Goal: Information Seeking & Learning: Learn about a topic

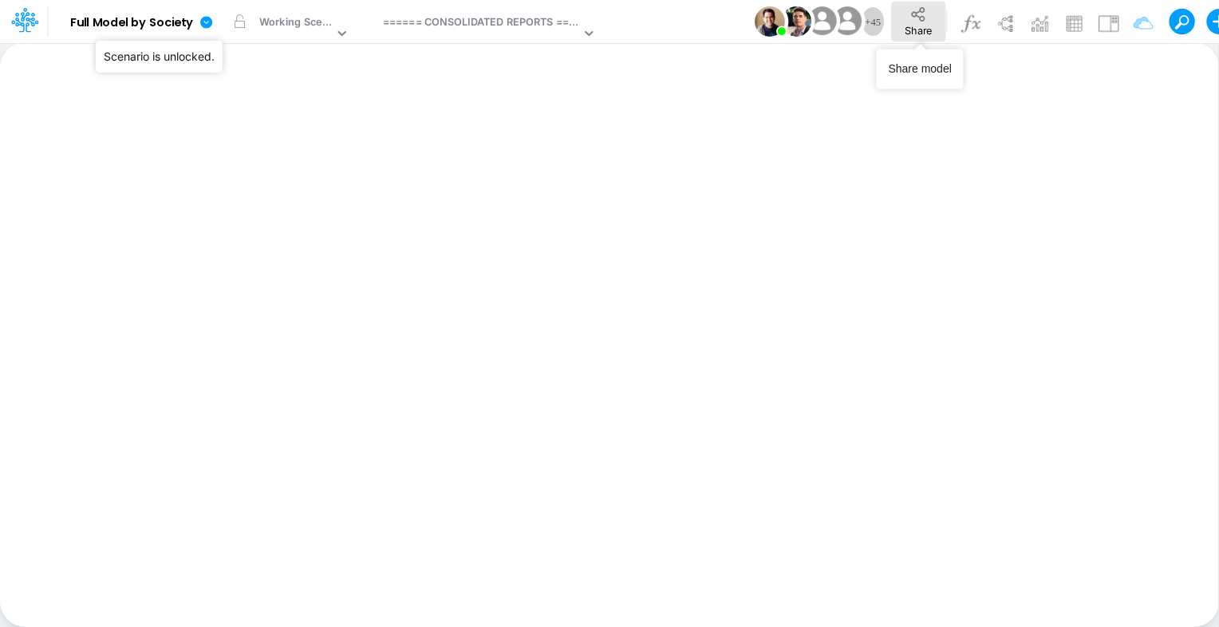
click at [938, 26] on button "Share" at bounding box center [918, 22] width 54 height 40
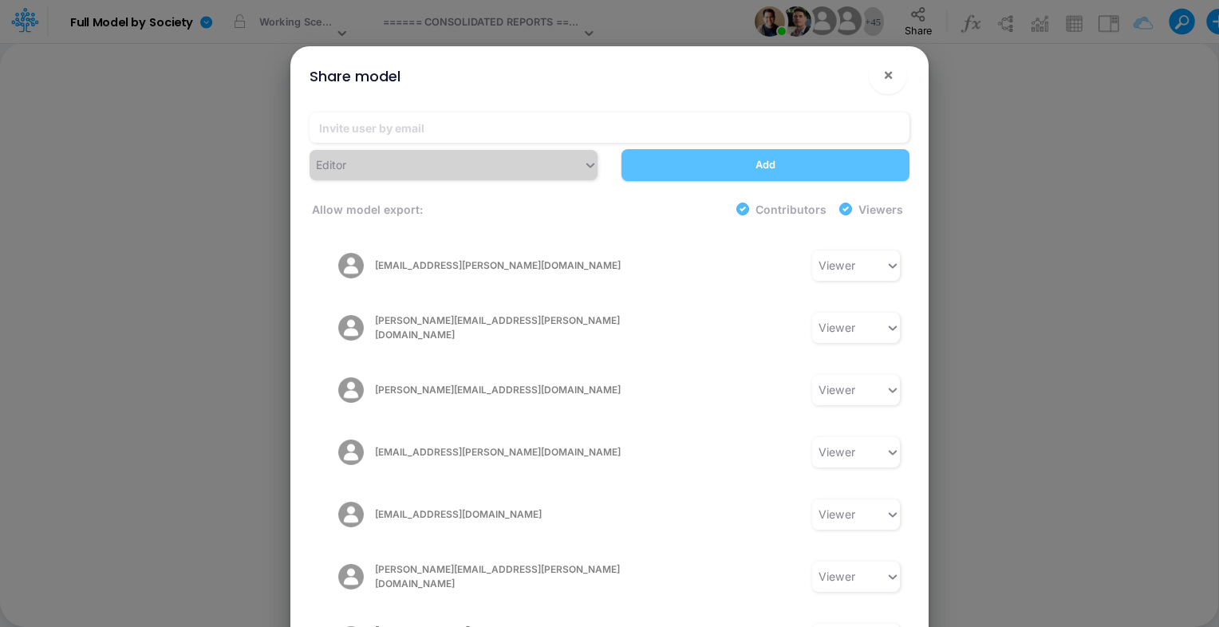
scroll to position [2406, 0]
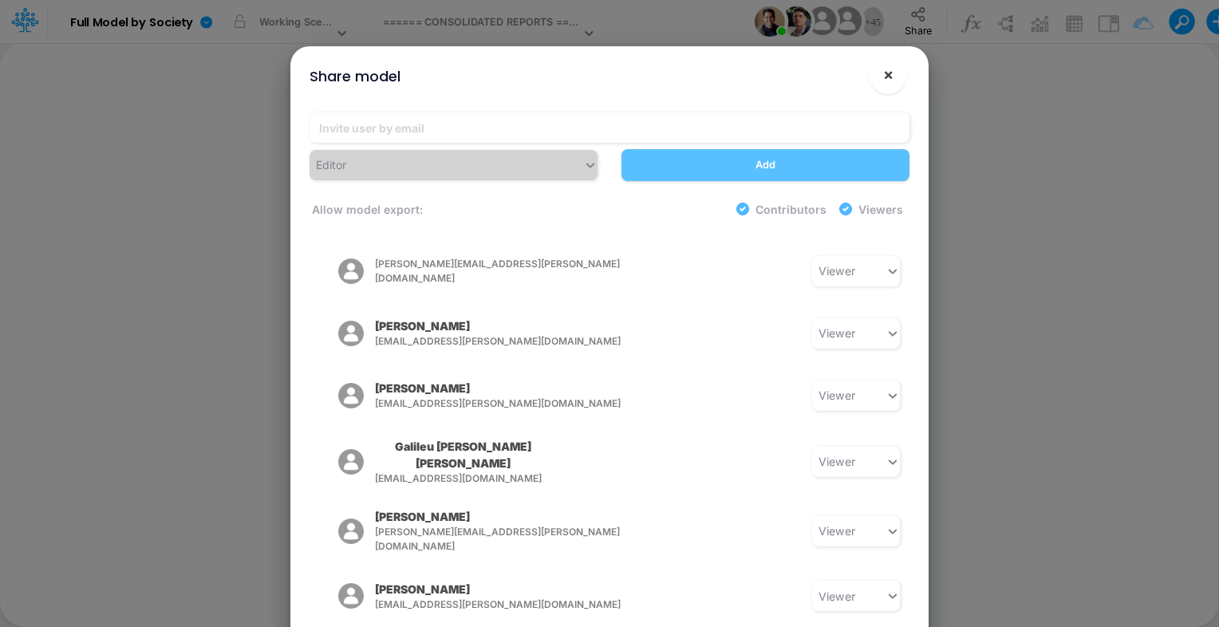
click at [891, 68] on span "×" at bounding box center [888, 74] width 10 height 19
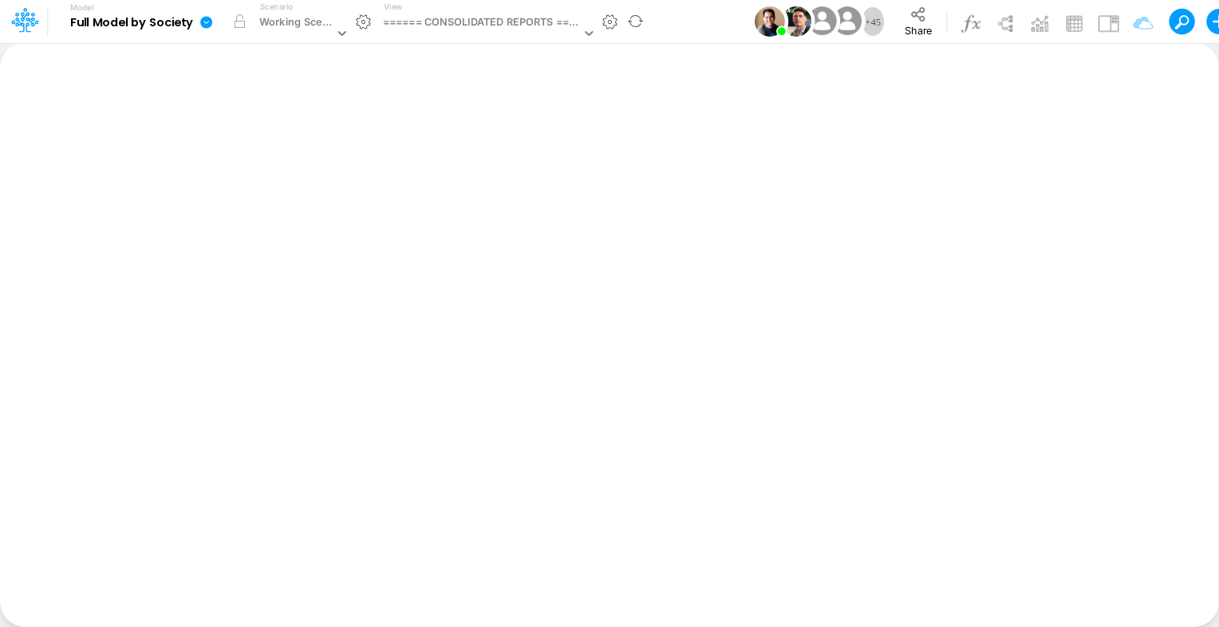
click at [203, 18] on icon at bounding box center [206, 22] width 12 height 12
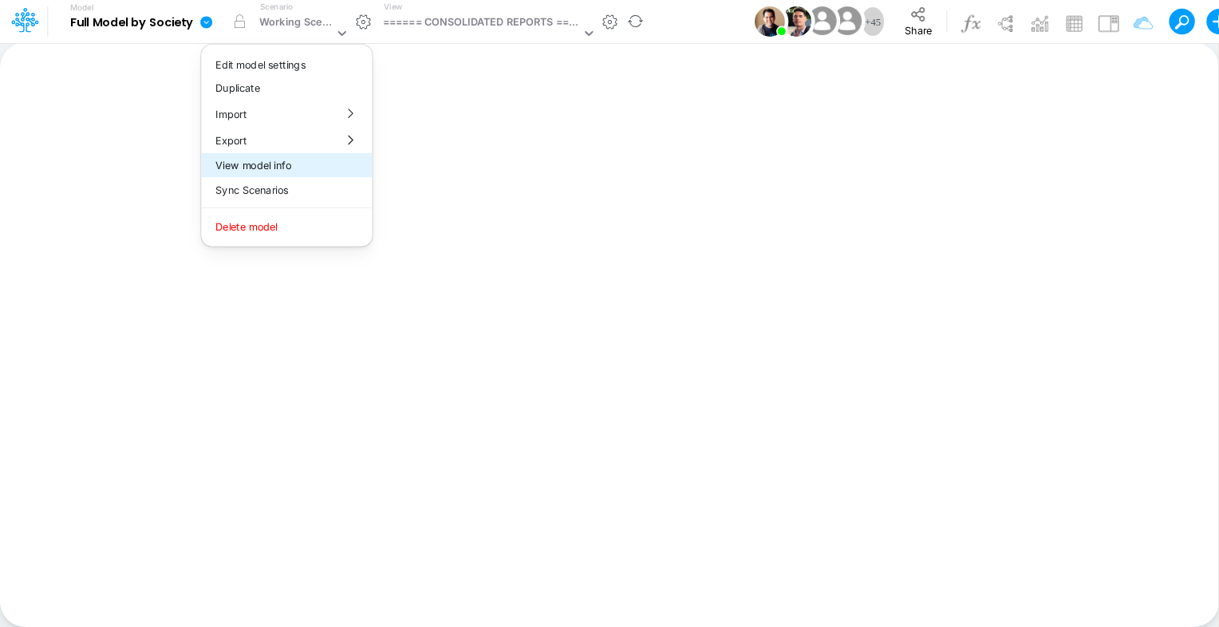
click at [247, 168] on button "View model info" at bounding box center [286, 165] width 171 height 25
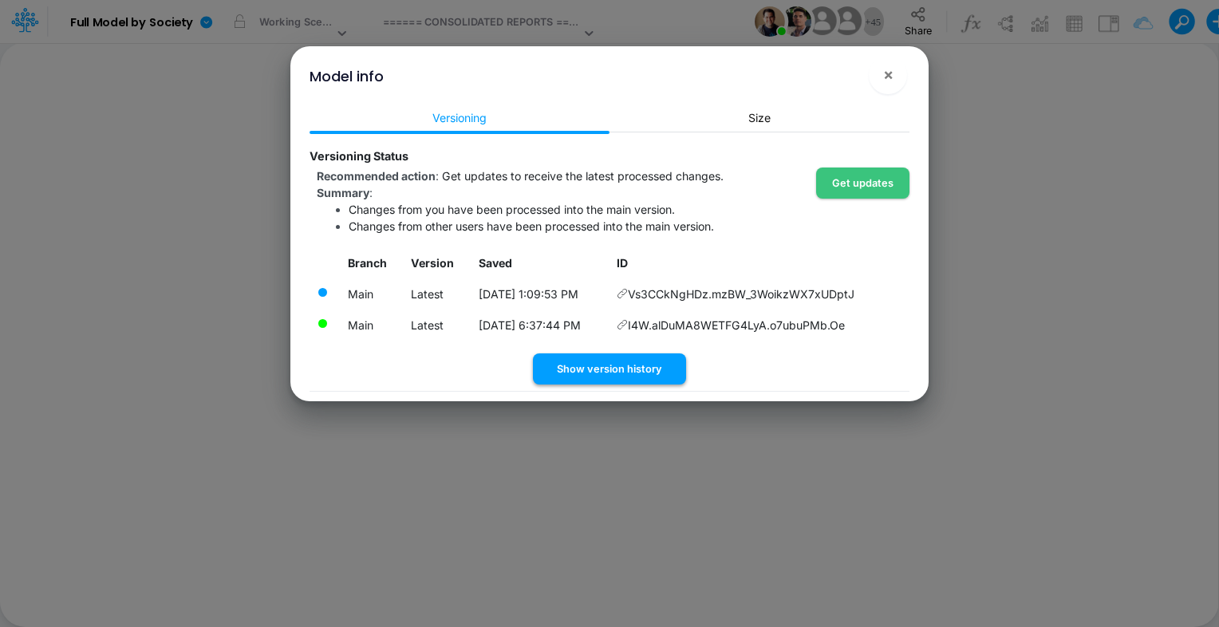
click at [595, 365] on button "Show version history" at bounding box center [609, 369] width 153 height 31
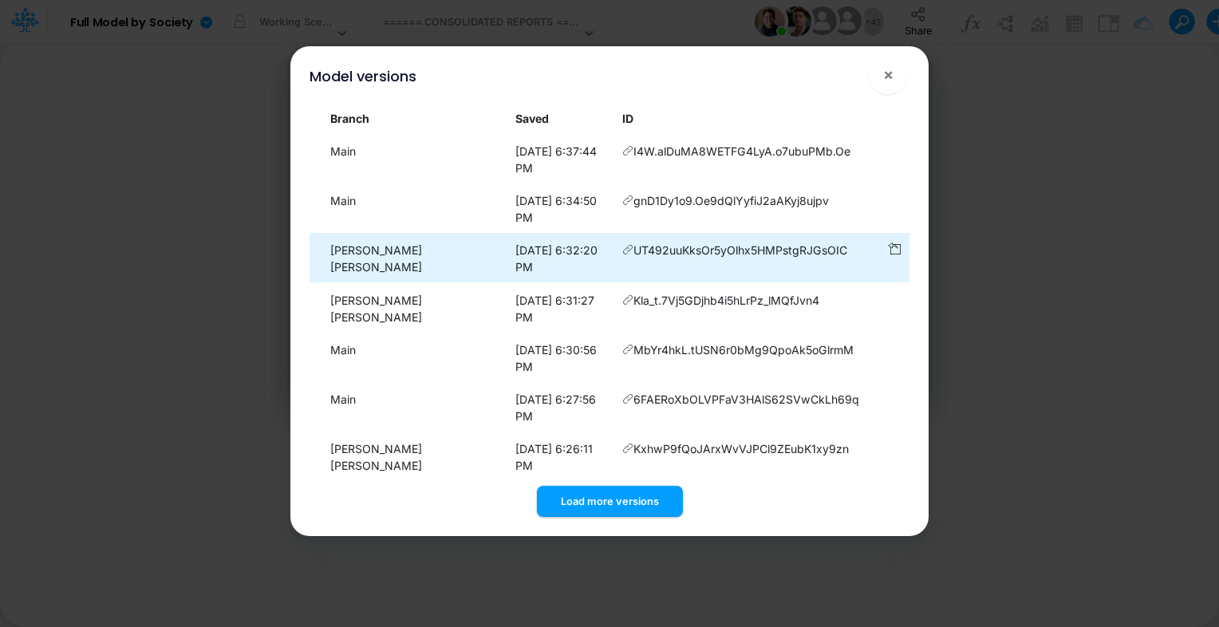
scroll to position [1, 0]
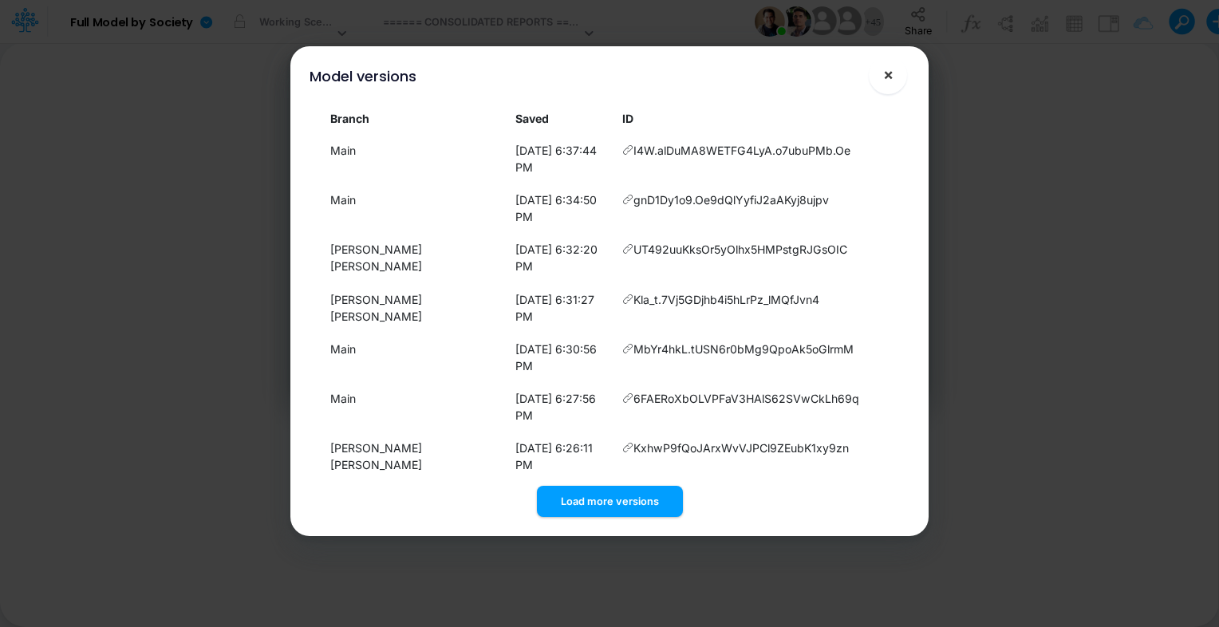
click at [894, 69] on button "×" at bounding box center [888, 75] width 38 height 38
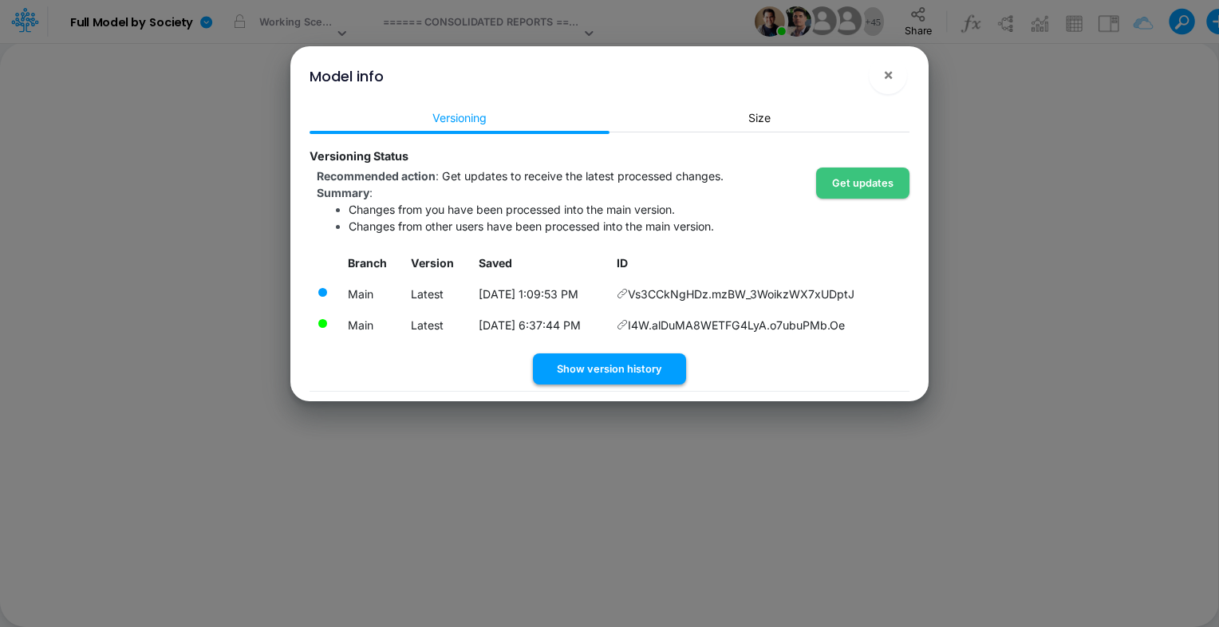
click at [574, 369] on button "Show version history" at bounding box center [609, 369] width 153 height 31
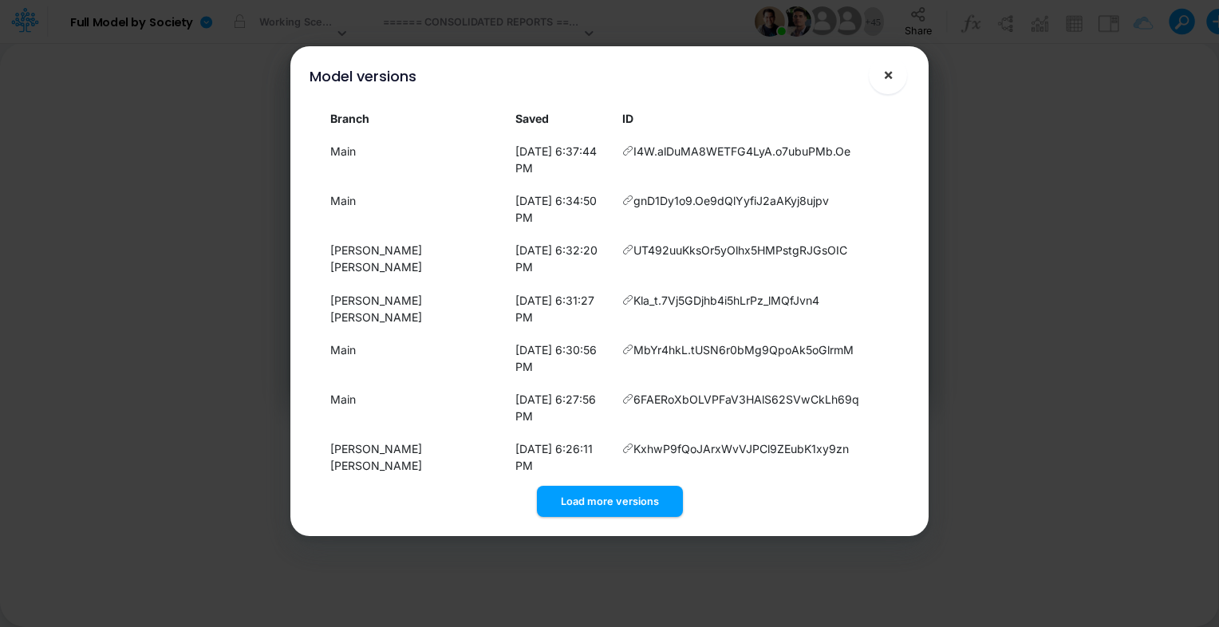
click at [884, 75] on span "×" at bounding box center [888, 74] width 10 height 19
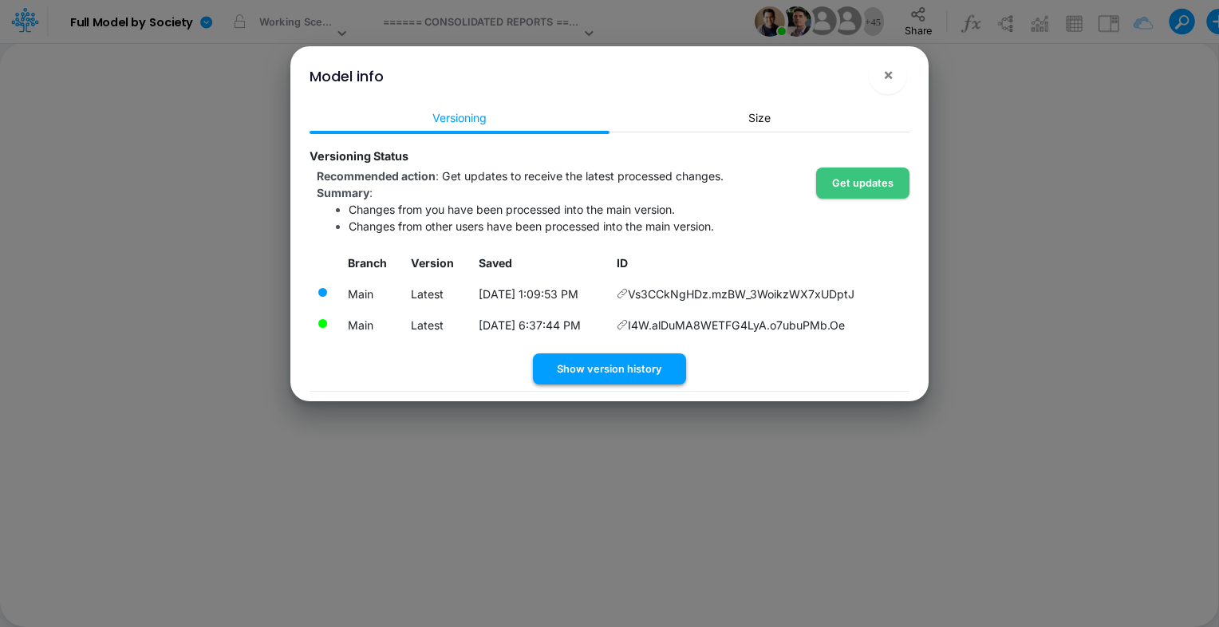
click at [572, 365] on button "Show version history" at bounding box center [609, 369] width 153 height 31
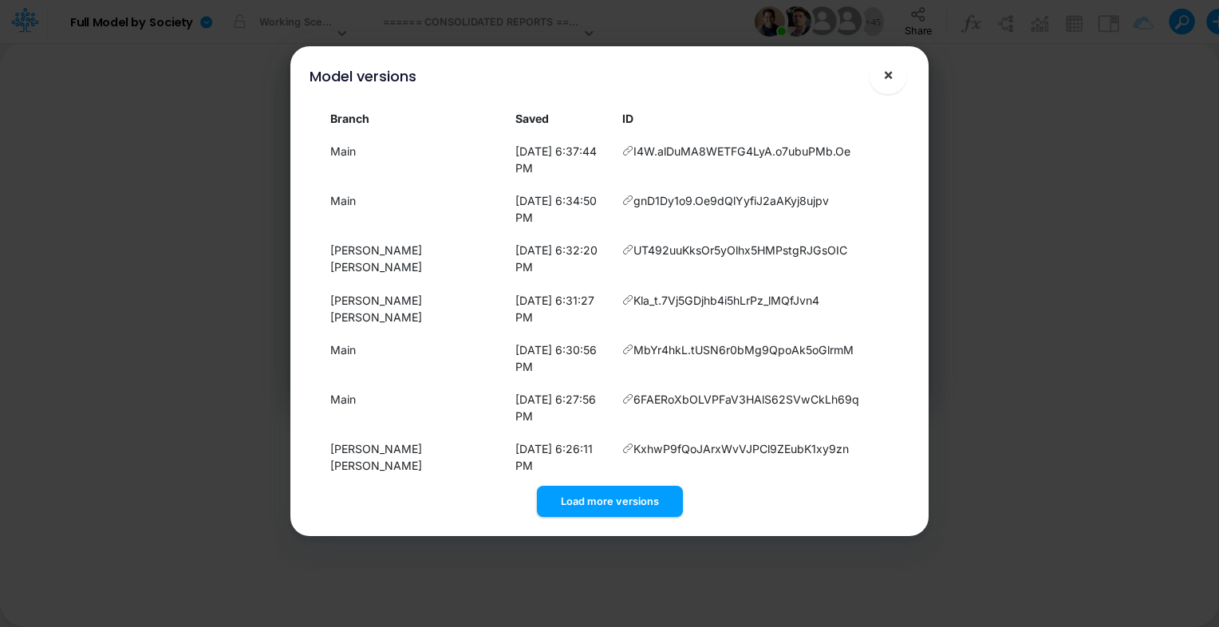
click at [884, 76] on span "×" at bounding box center [888, 74] width 10 height 19
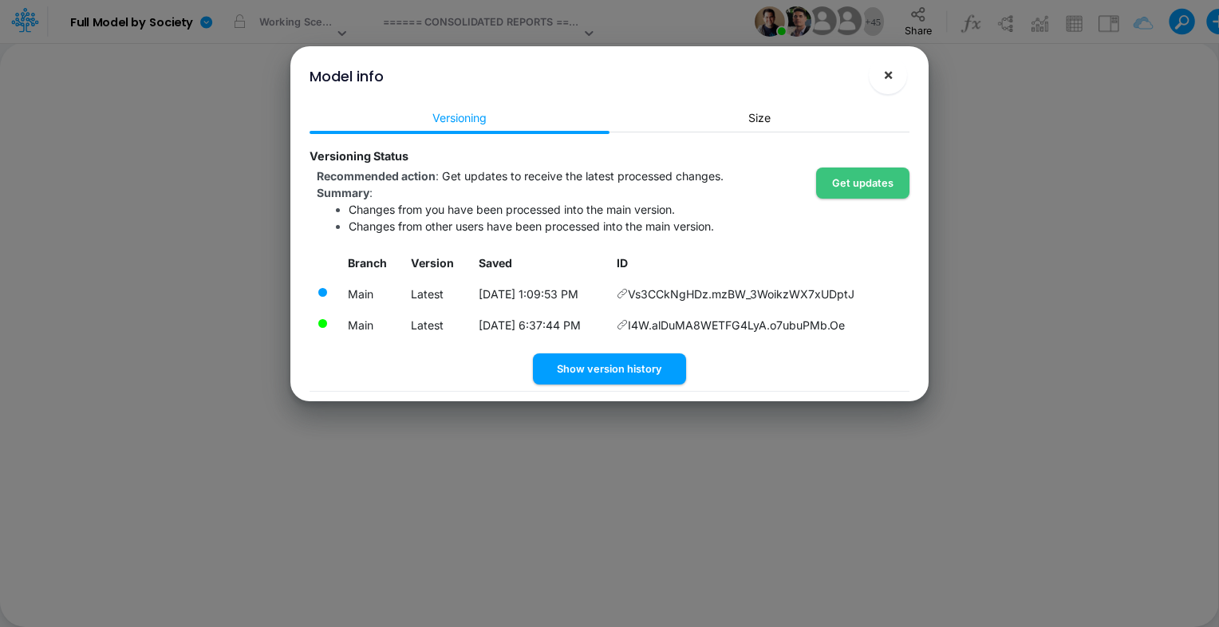
click at [894, 73] on button "×" at bounding box center [888, 75] width 38 height 38
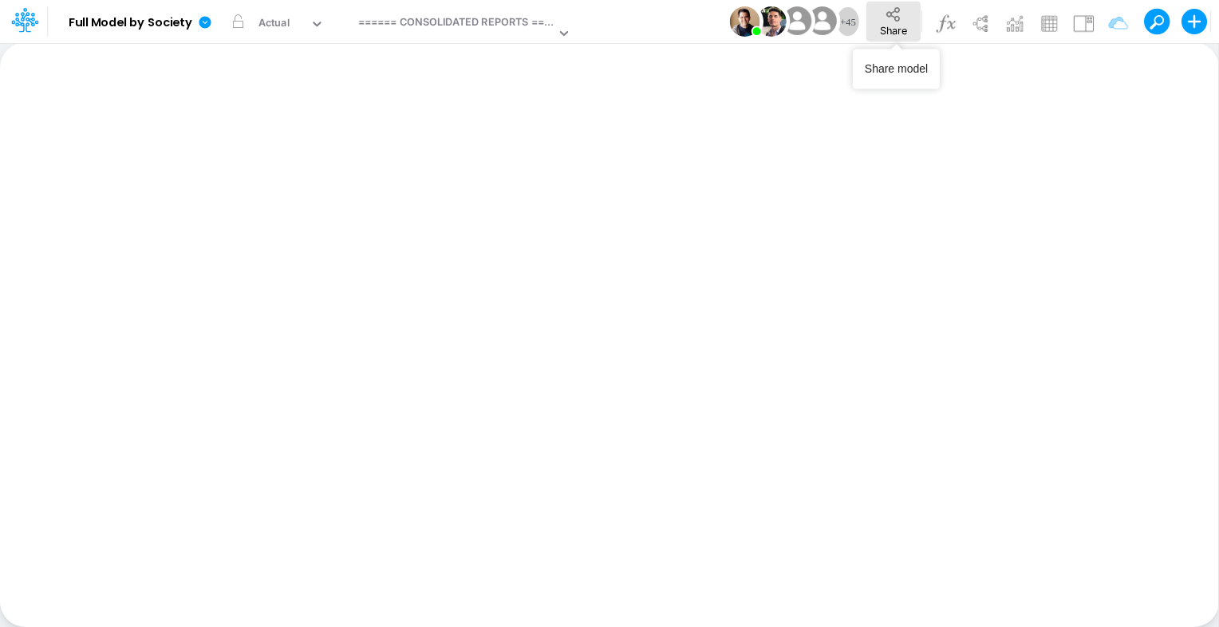
click at [911, 27] on button "Share" at bounding box center [894, 22] width 54 height 40
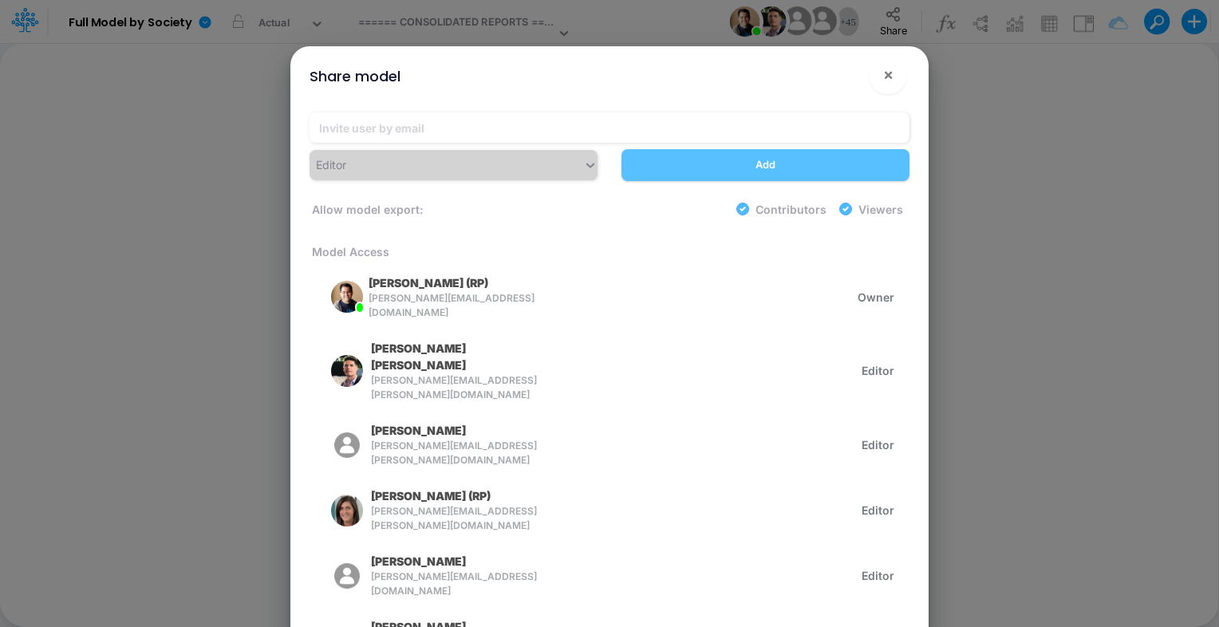
drag, startPoint x: 204, startPoint y: 300, endPoint x: 205, endPoint y: 14, distance: 286.5
click at [205, 300] on div "Share model × Editor Add Allow model export: Contributors Viewers Model Access …" at bounding box center [609, 313] width 1219 height 627
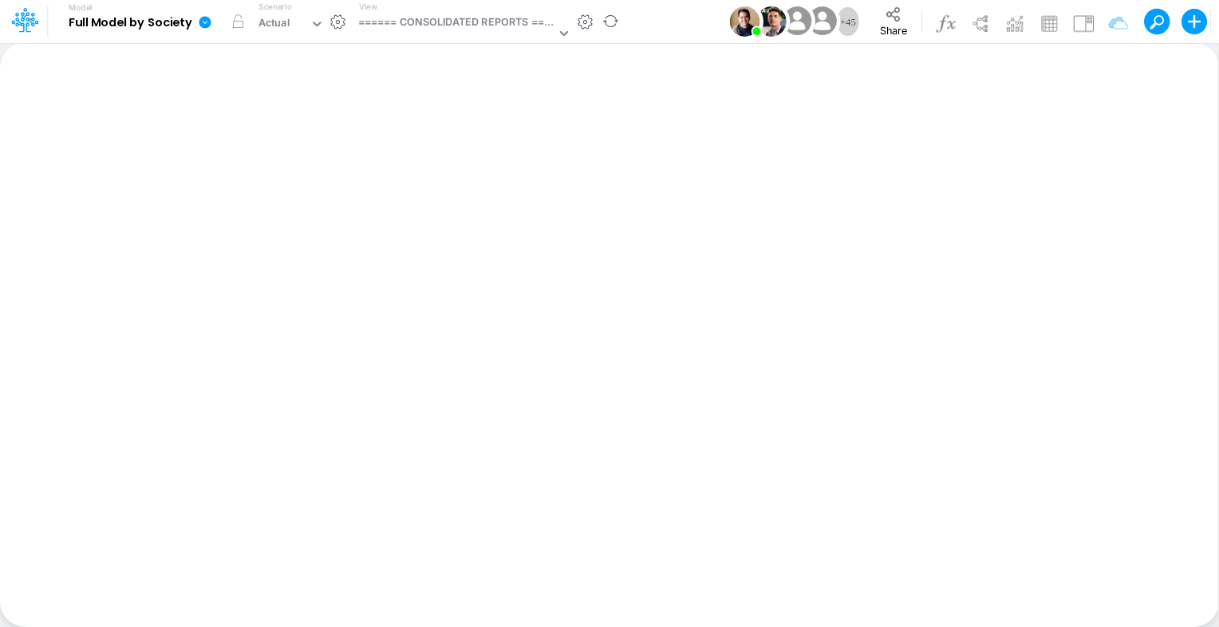
click at [207, 20] on icon at bounding box center [205, 22] width 12 height 12
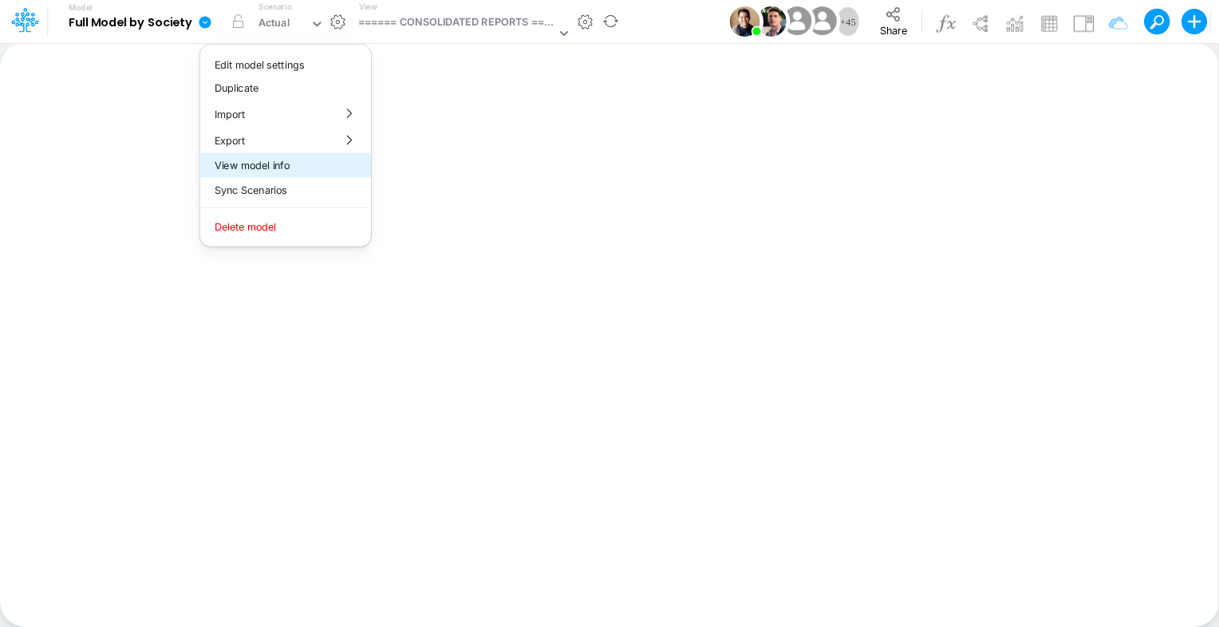
click at [269, 173] on button "View model info" at bounding box center [285, 165] width 171 height 25
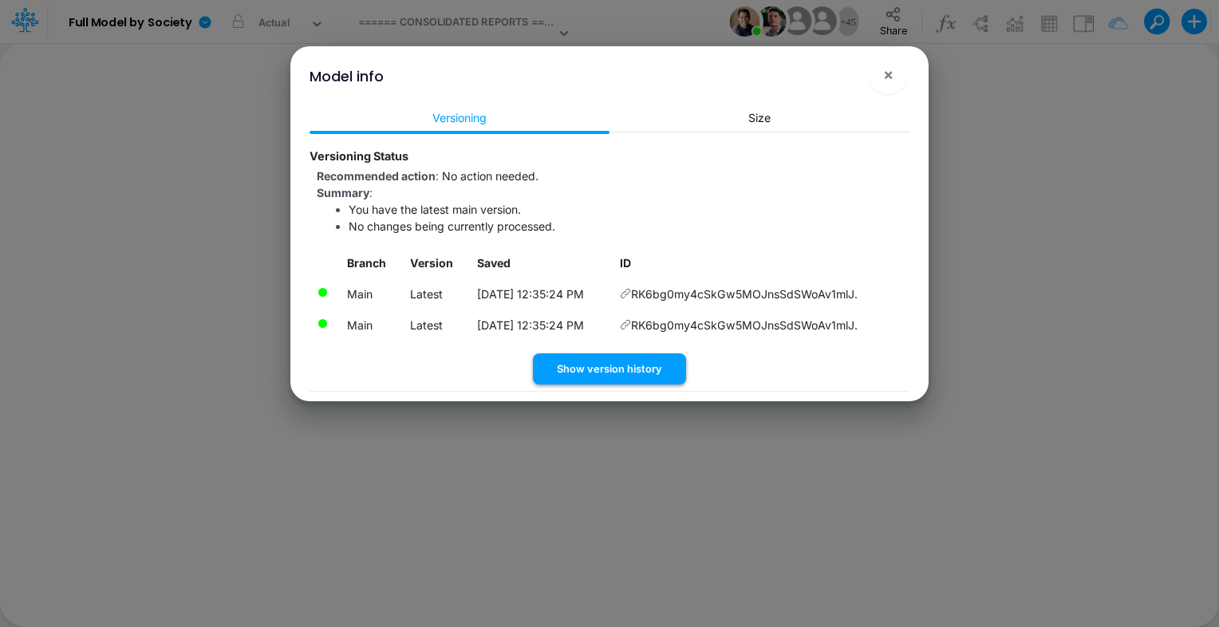
click at [552, 365] on button "Show version history" at bounding box center [609, 369] width 153 height 31
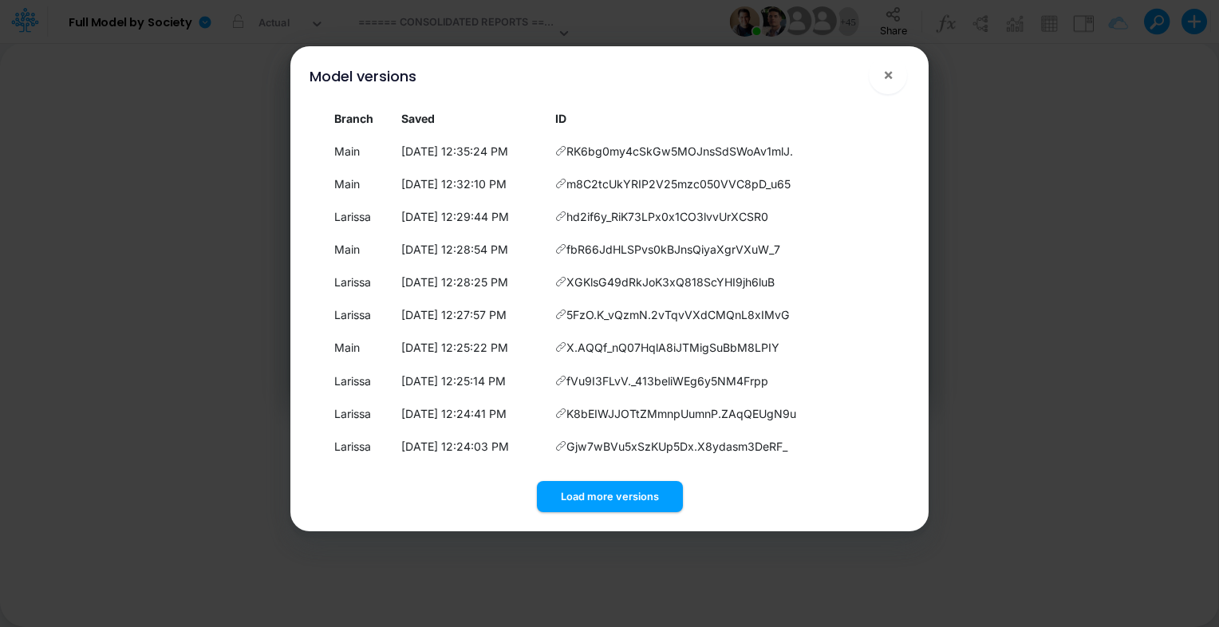
click at [105, 218] on div "Model versions × Branch Saved ID Main 8/29/2025, 12:35:24 PM RK6bg0my4cSkGw5MOJ…" at bounding box center [609, 313] width 1219 height 627
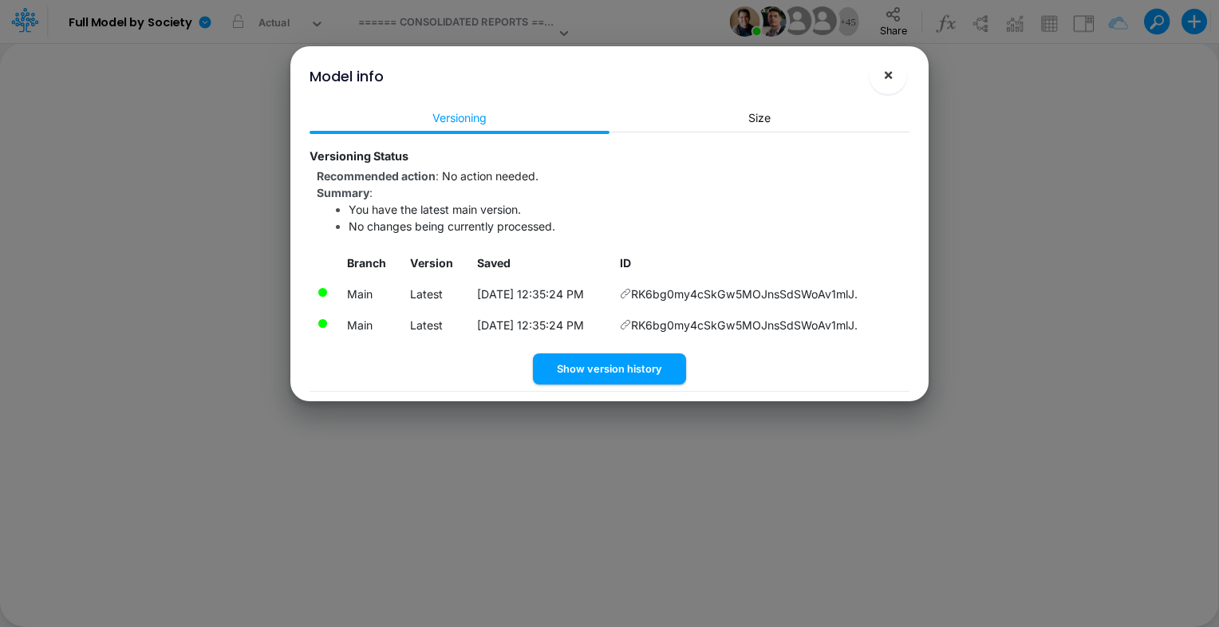
click at [889, 73] on span "×" at bounding box center [888, 74] width 10 height 19
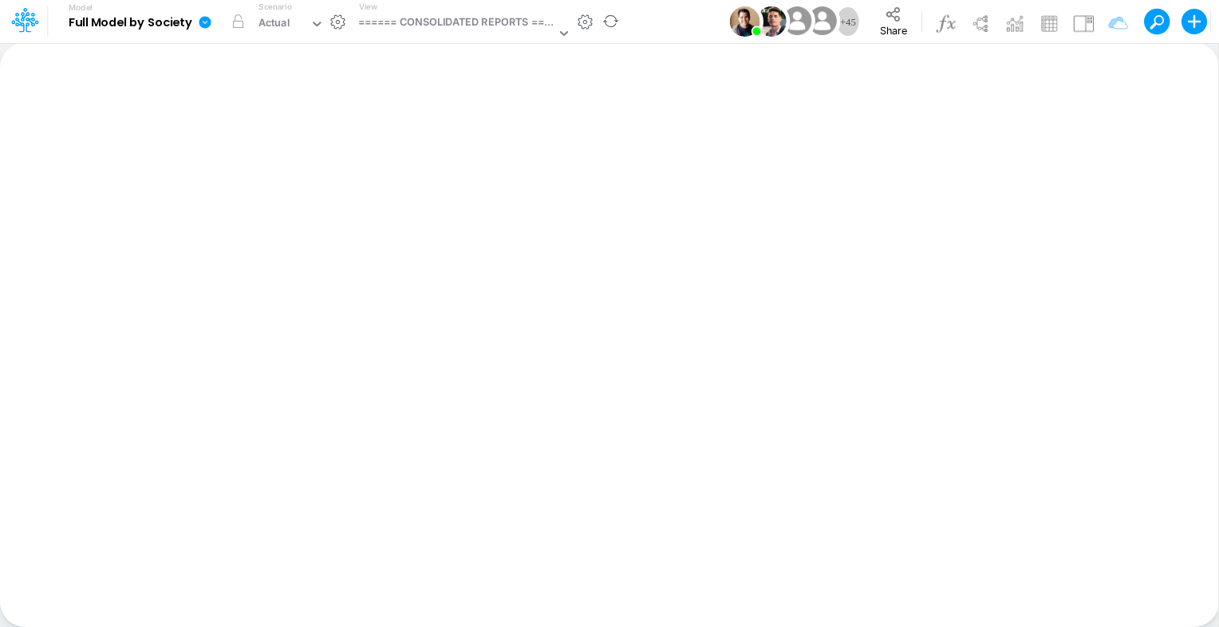
click at [204, 26] on icon at bounding box center [205, 22] width 12 height 12
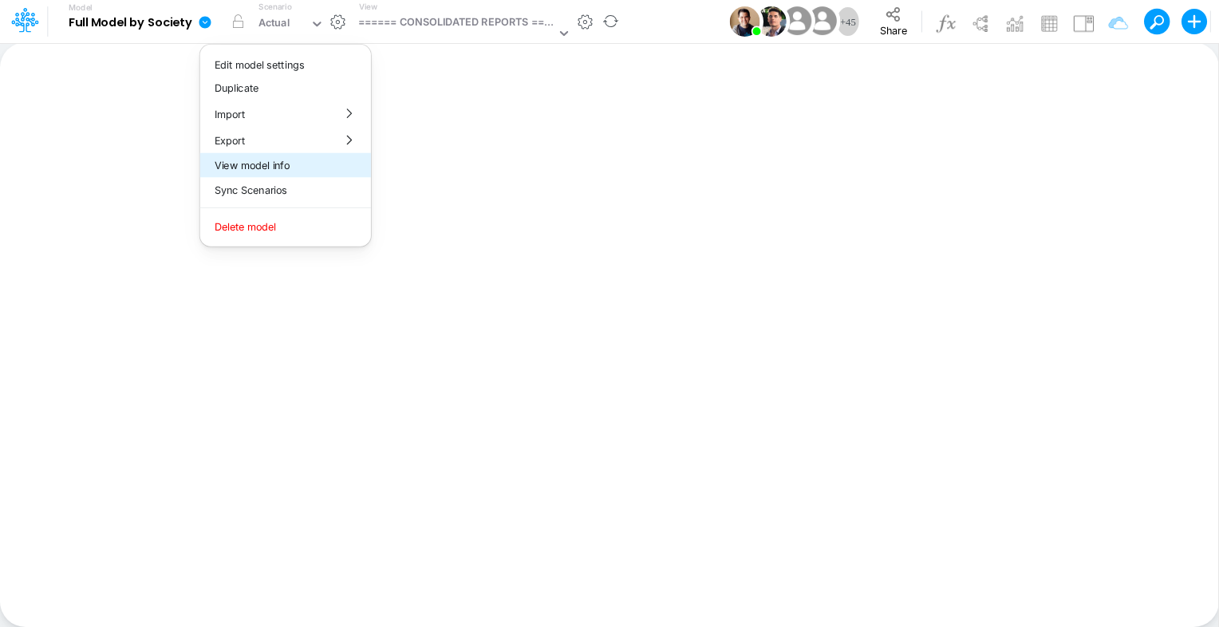
click at [298, 160] on button "View model info" at bounding box center [285, 165] width 171 height 25
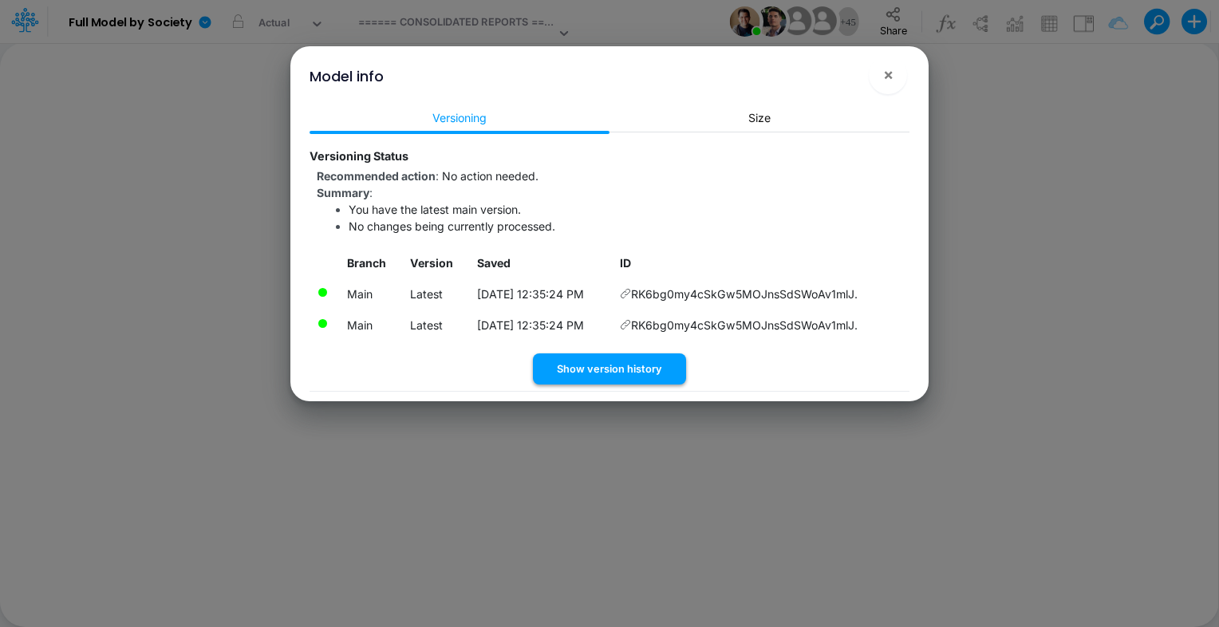
click at [607, 371] on button "Show version history" at bounding box center [609, 369] width 153 height 31
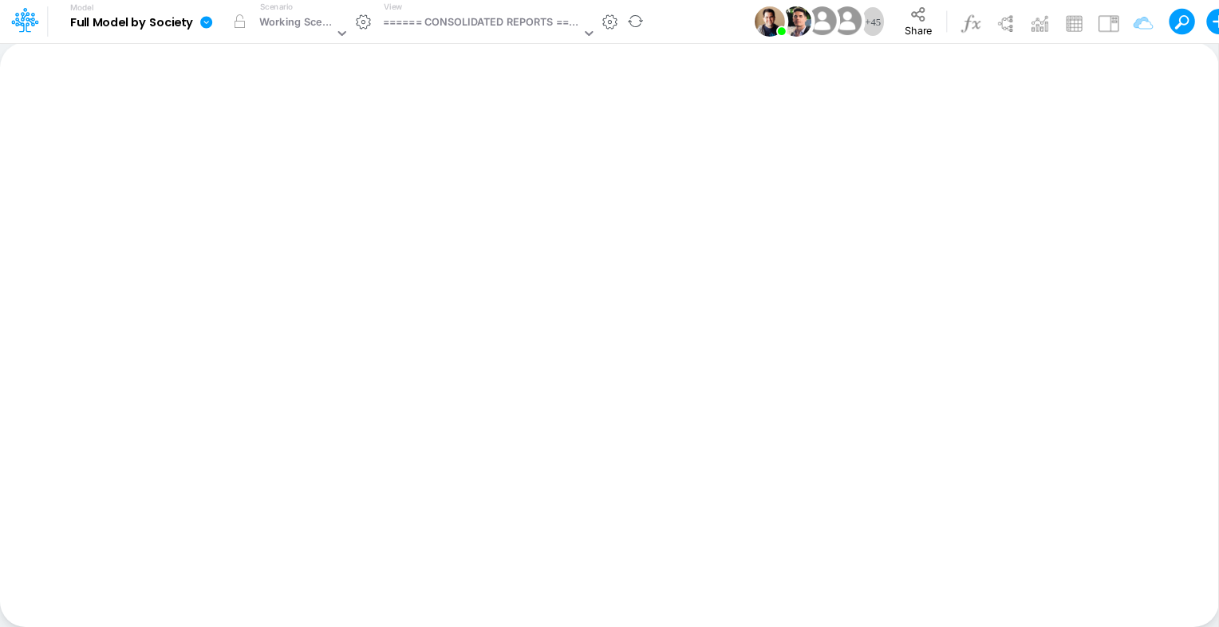
click at [211, 26] on icon at bounding box center [207, 22] width 14 height 14
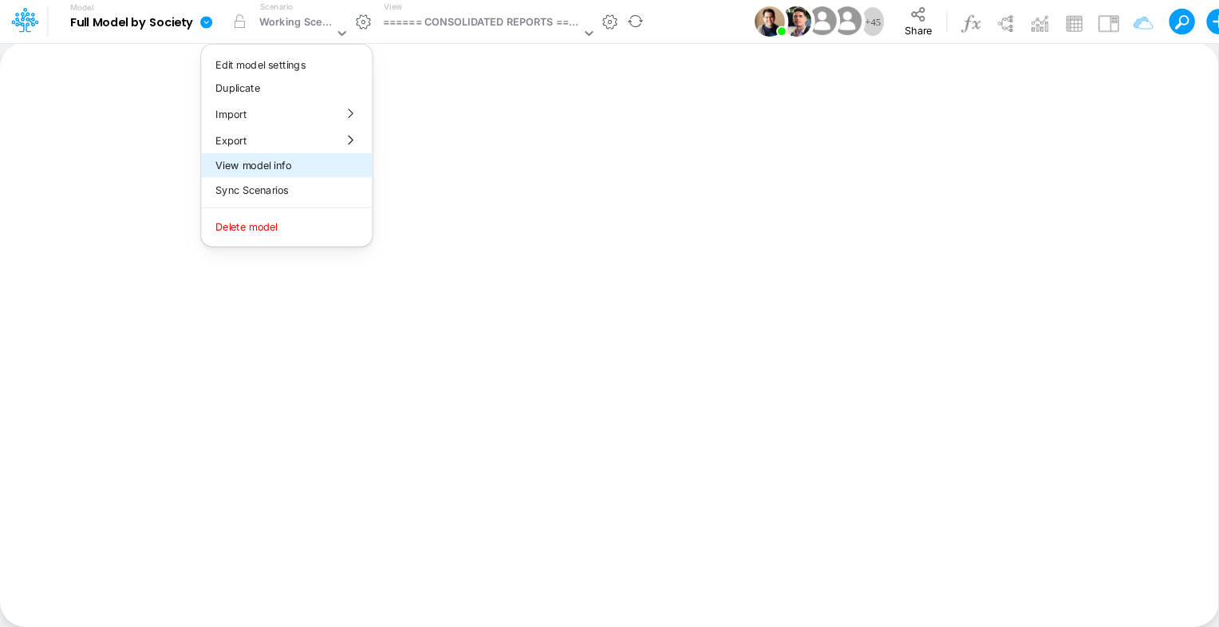
click at [289, 172] on button "View model info" at bounding box center [286, 165] width 171 height 25
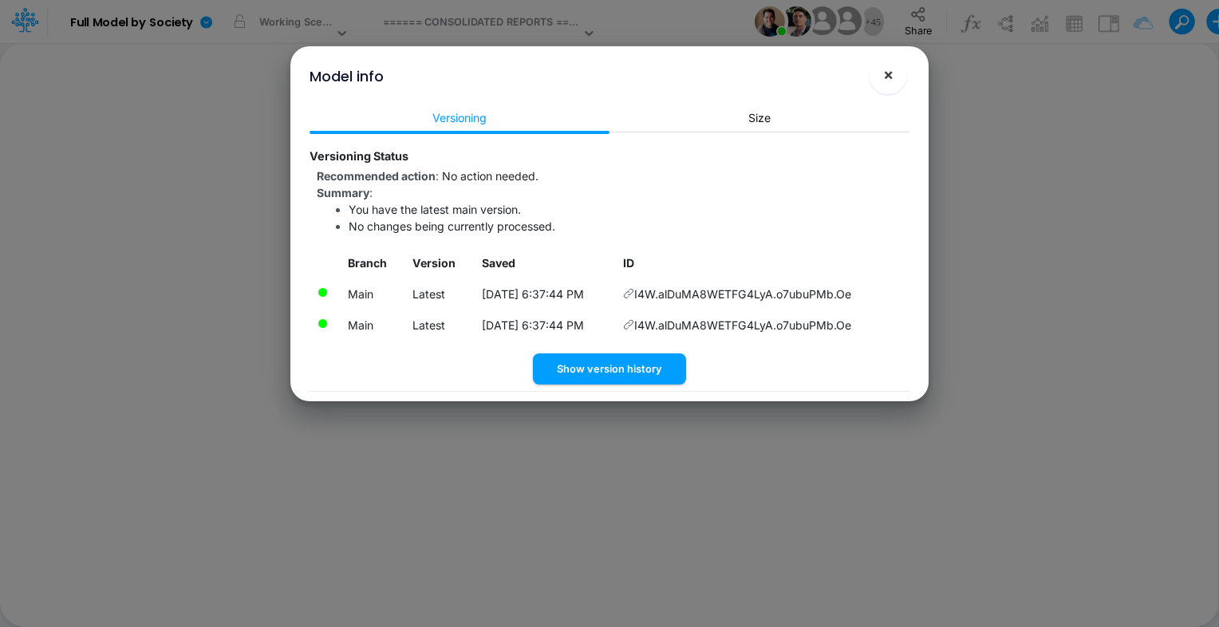
click at [892, 79] on span "×" at bounding box center [888, 74] width 10 height 19
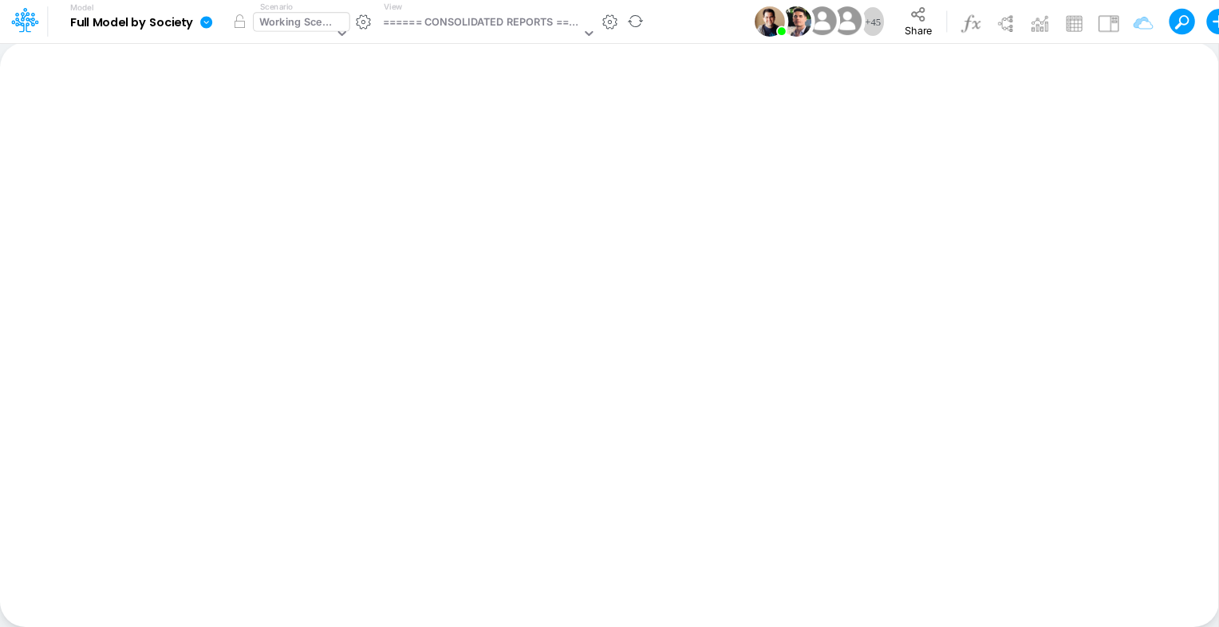
drag, startPoint x: 300, startPoint y: 17, endPoint x: 278, endPoint y: 24, distance: 23.5
click at [300, 17] on div "Working Scenario" at bounding box center [296, 23] width 74 height 18
click at [322, 22] on div "Working Scenario" at bounding box center [296, 23] width 74 height 18
click at [300, 27] on div "Working Scenario" at bounding box center [296, 23] width 74 height 18
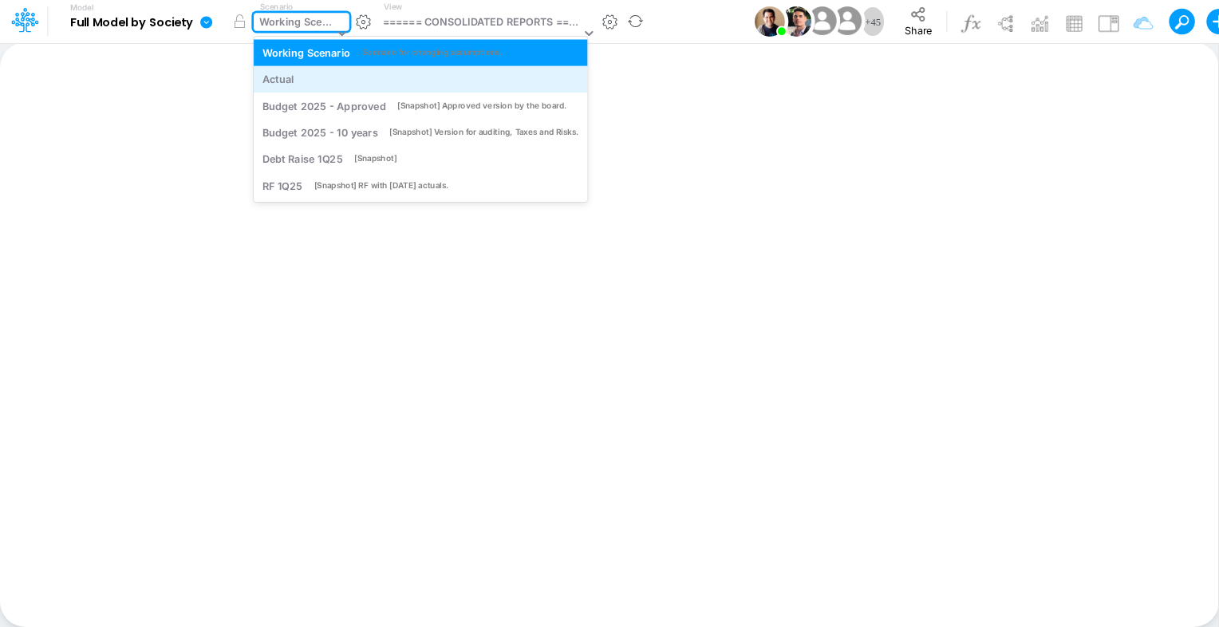
click at [315, 85] on div "Actual" at bounding box center [421, 79] width 317 height 15
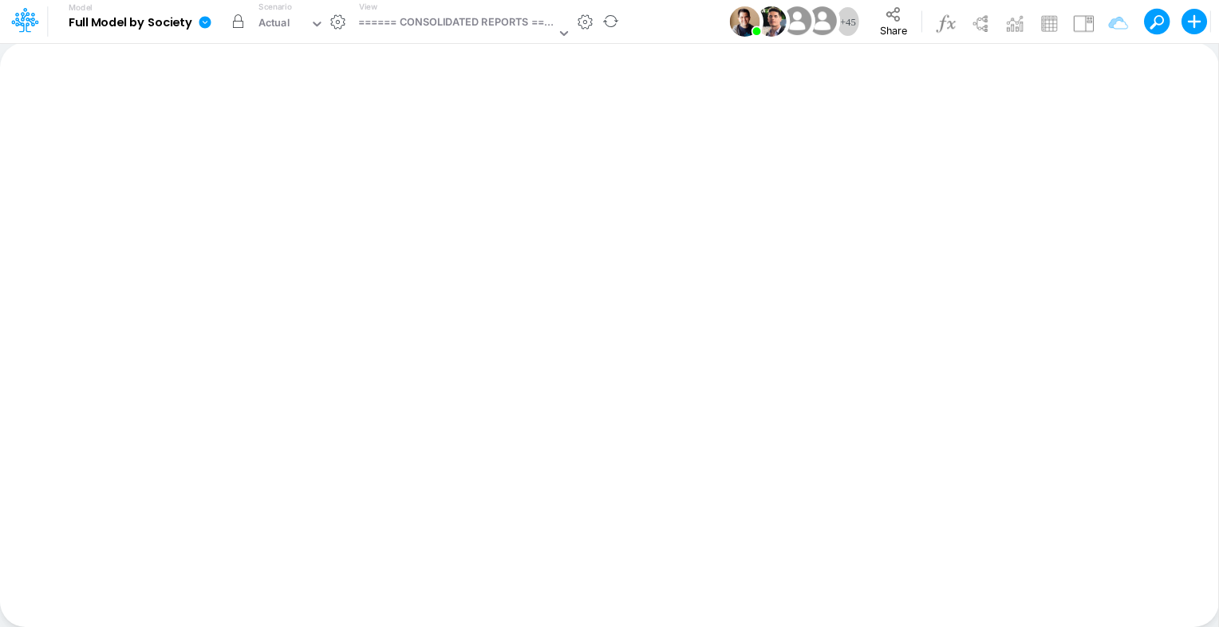
click at [240, 27] on button "button" at bounding box center [237, 21] width 29 height 29
click at [309, 27] on div "Actual" at bounding box center [280, 25] width 57 height 24
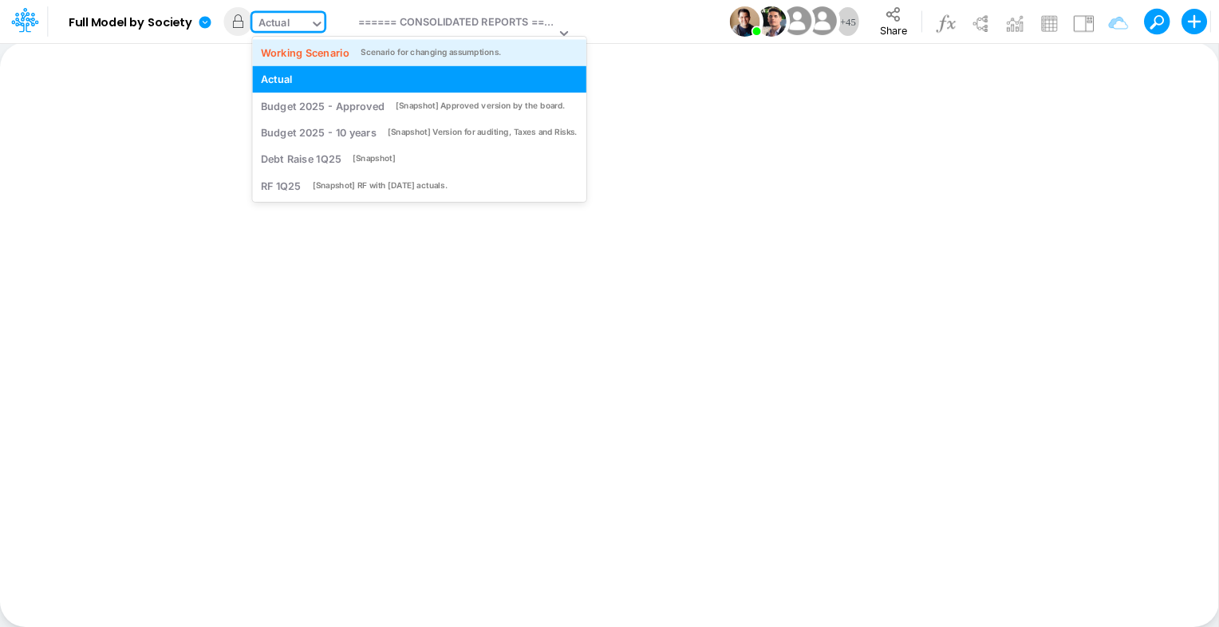
click at [348, 59] on div "Working Scenario" at bounding box center [305, 52] width 89 height 15
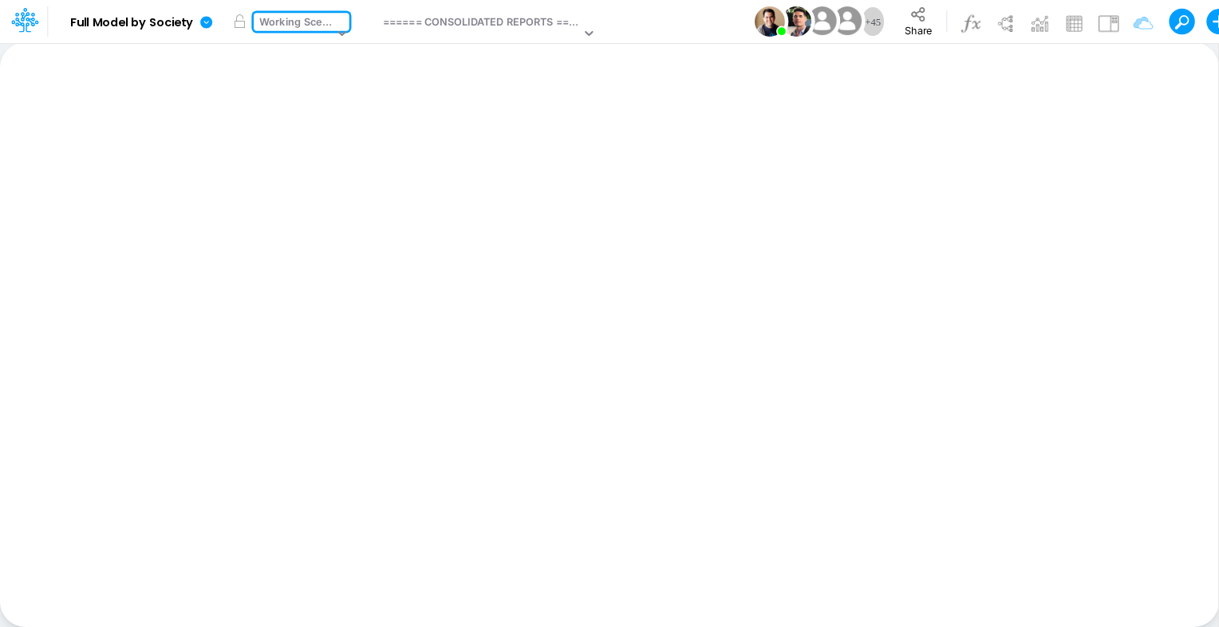
click at [207, 27] on icon at bounding box center [206, 22] width 12 height 12
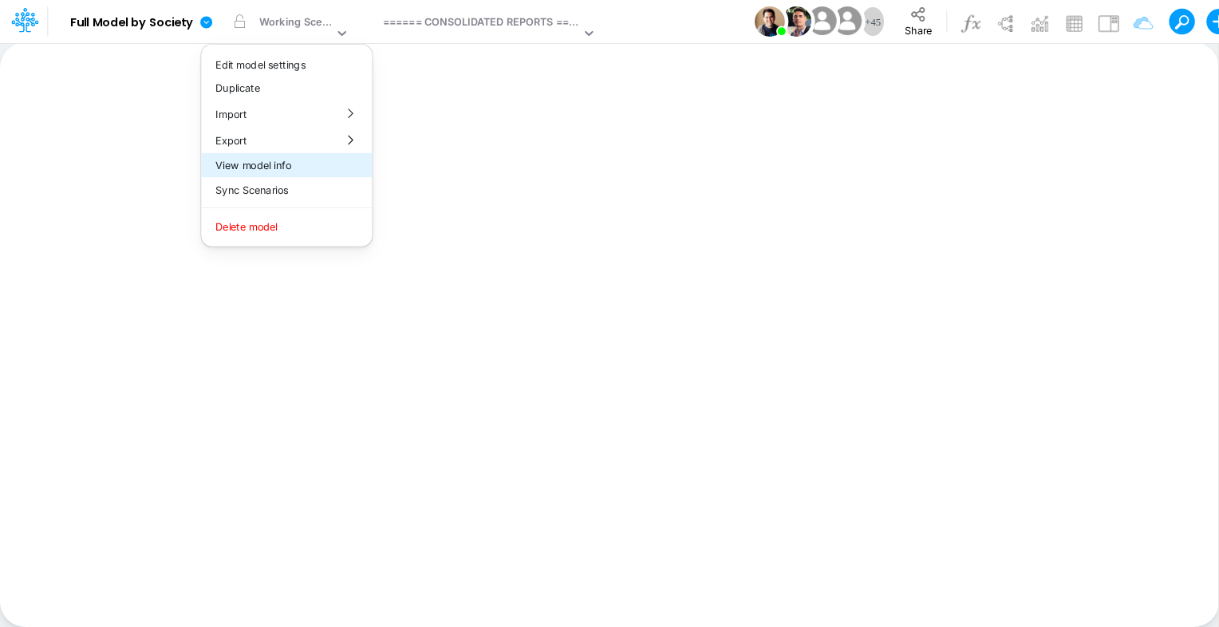
click at [267, 160] on button "View model info" at bounding box center [286, 165] width 171 height 25
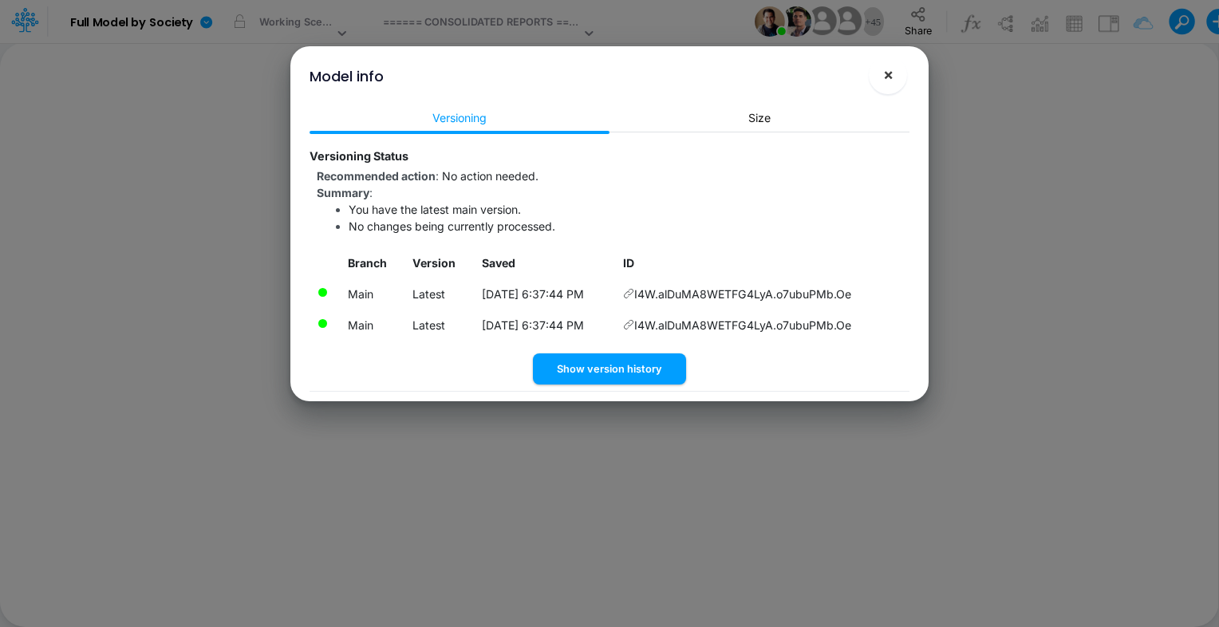
click at [891, 73] on span "×" at bounding box center [888, 74] width 10 height 19
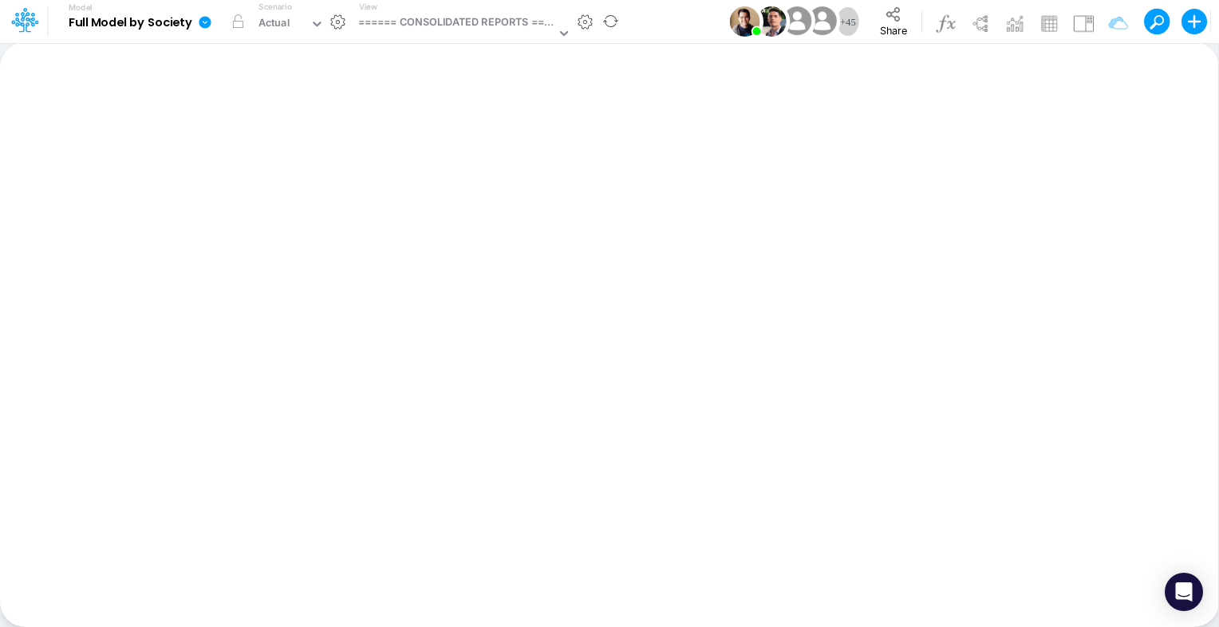
click at [207, 20] on icon at bounding box center [205, 22] width 12 height 12
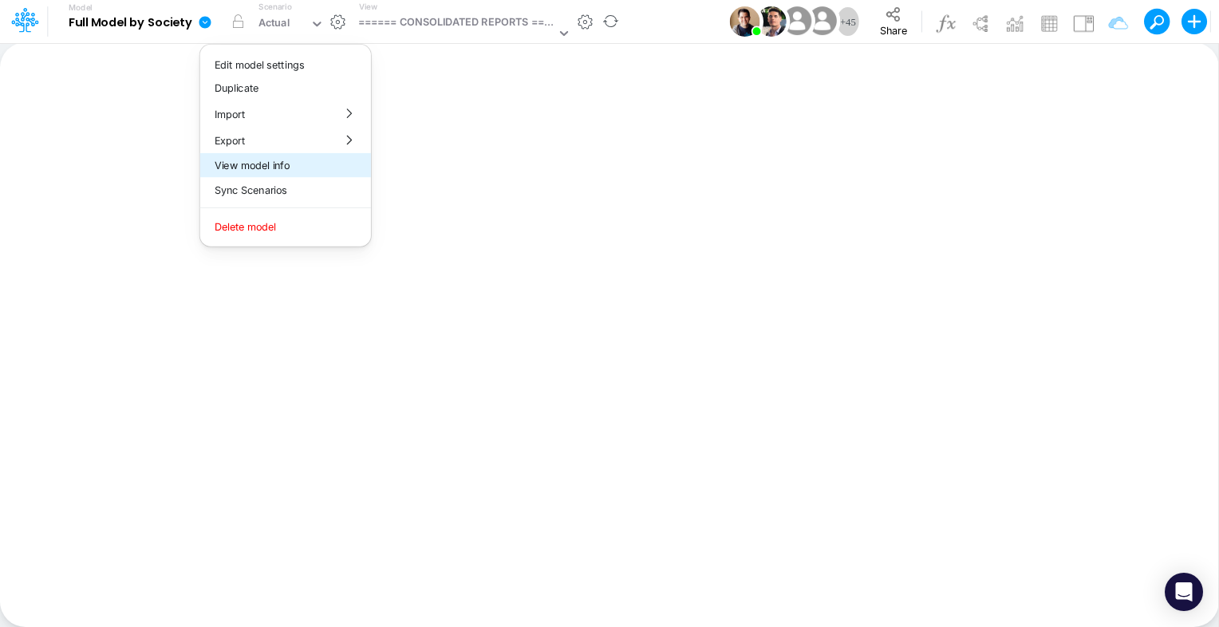
click at [262, 163] on button "View model info" at bounding box center [285, 165] width 171 height 25
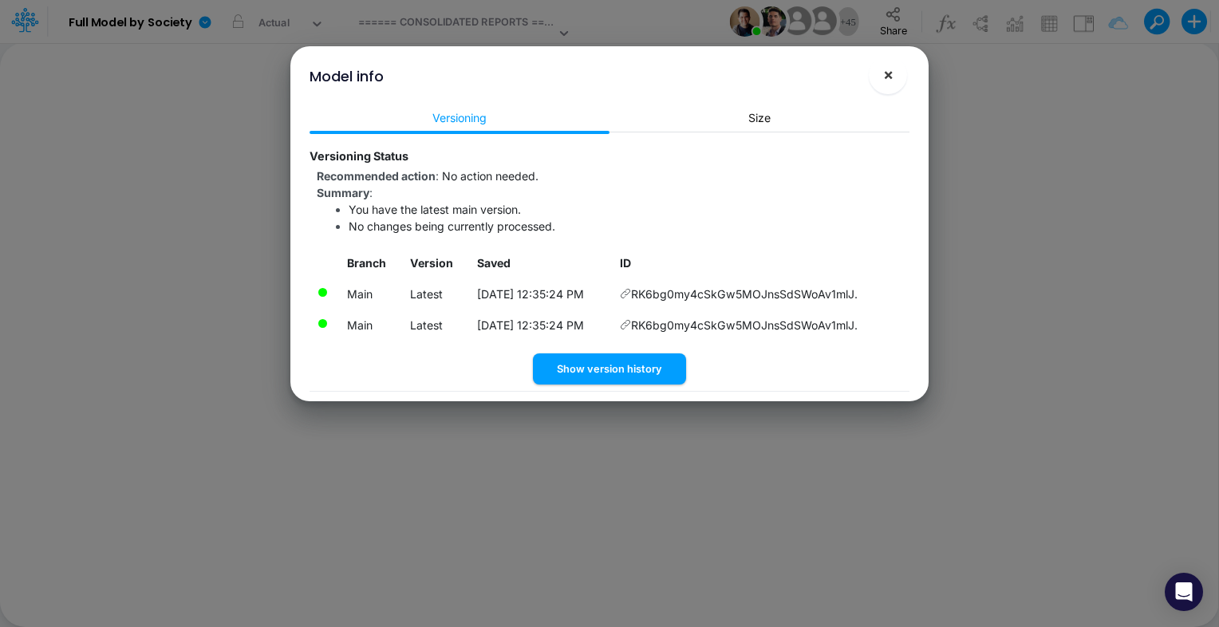
click at [895, 75] on button "×" at bounding box center [888, 75] width 38 height 38
